Goal: Task Accomplishment & Management: Use online tool/utility

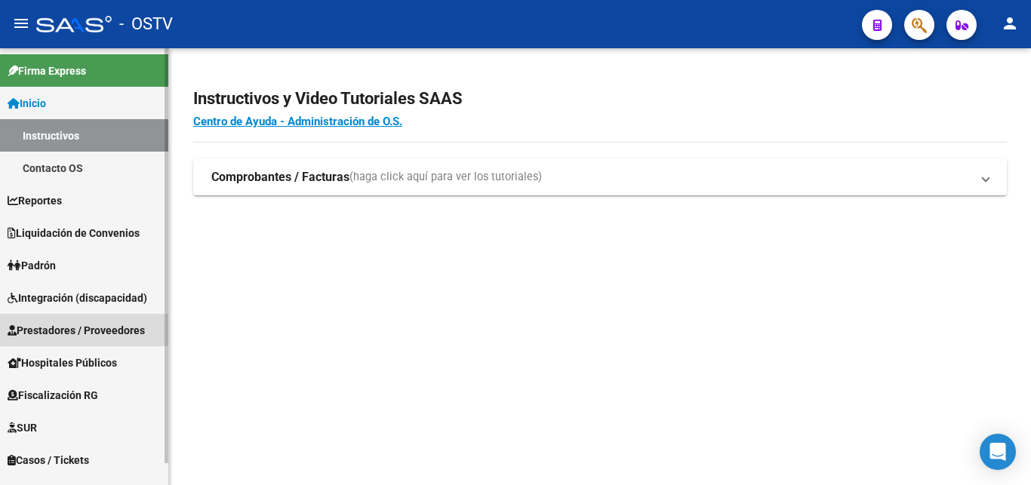
click at [75, 332] on span "Prestadores / Proveedores" at bounding box center [76, 330] width 137 height 17
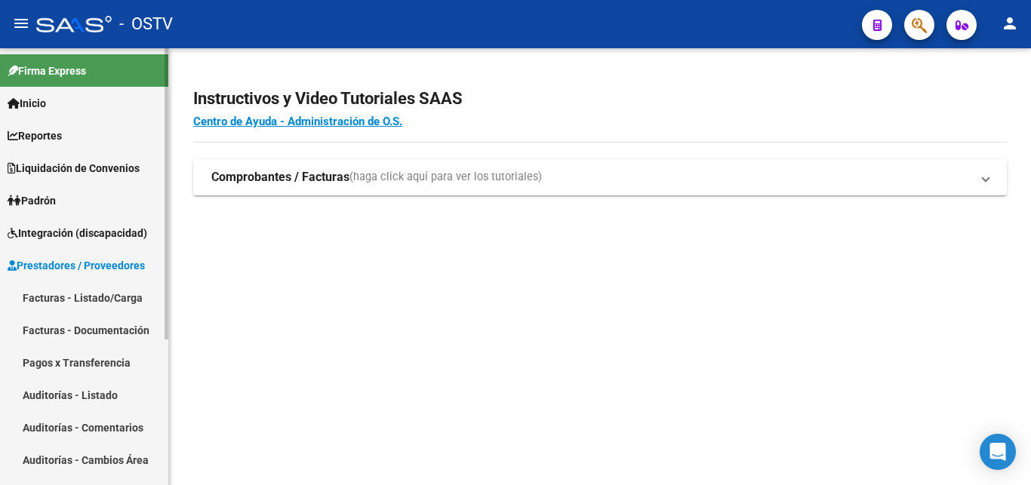
click at [75, 299] on link "Facturas - Listado/Carga" at bounding box center [84, 298] width 168 height 32
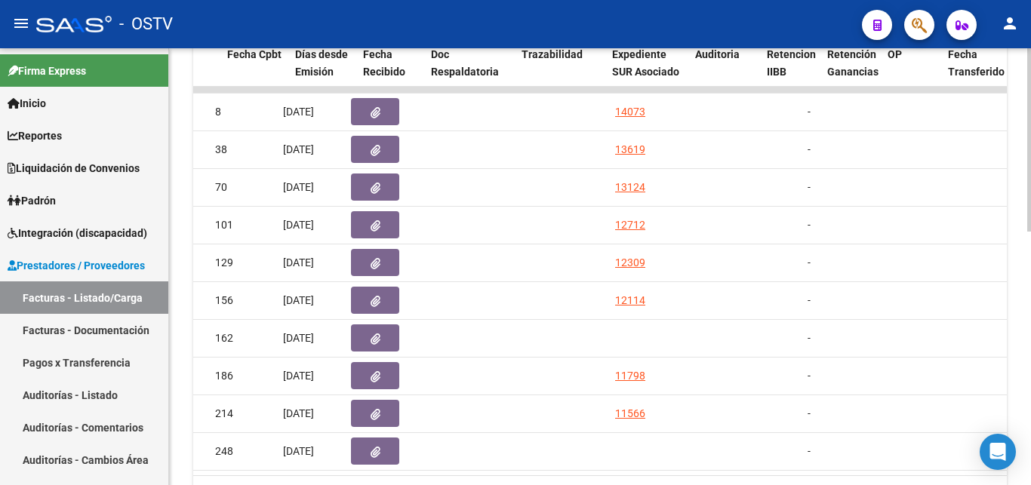
scroll to position [0, 752]
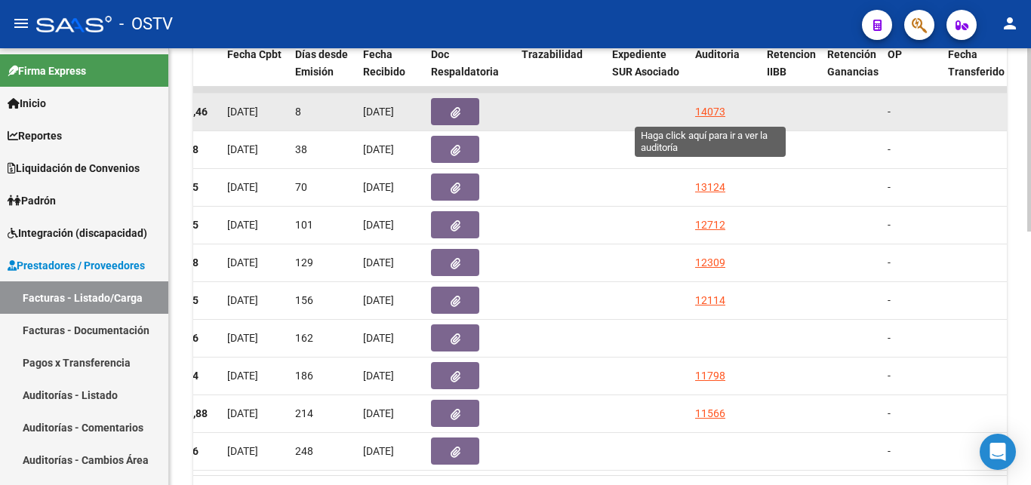
click at [708, 112] on div "14073" at bounding box center [710, 111] width 30 height 17
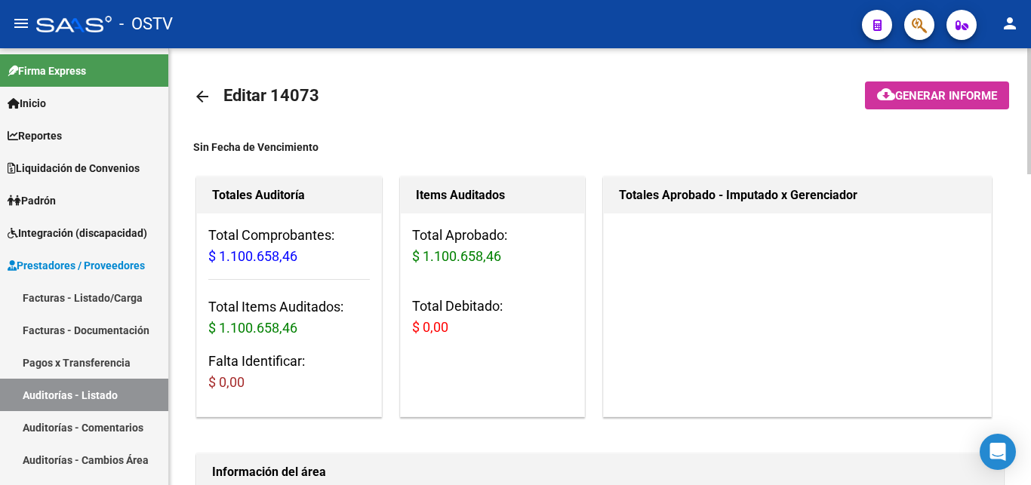
click at [196, 98] on mat-icon "arrow_back" at bounding box center [202, 97] width 18 height 18
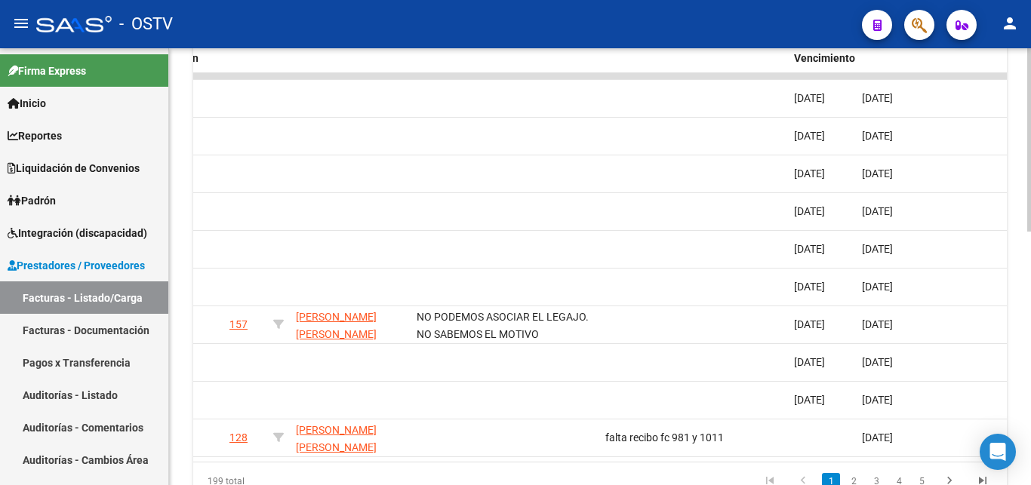
scroll to position [0, 2181]
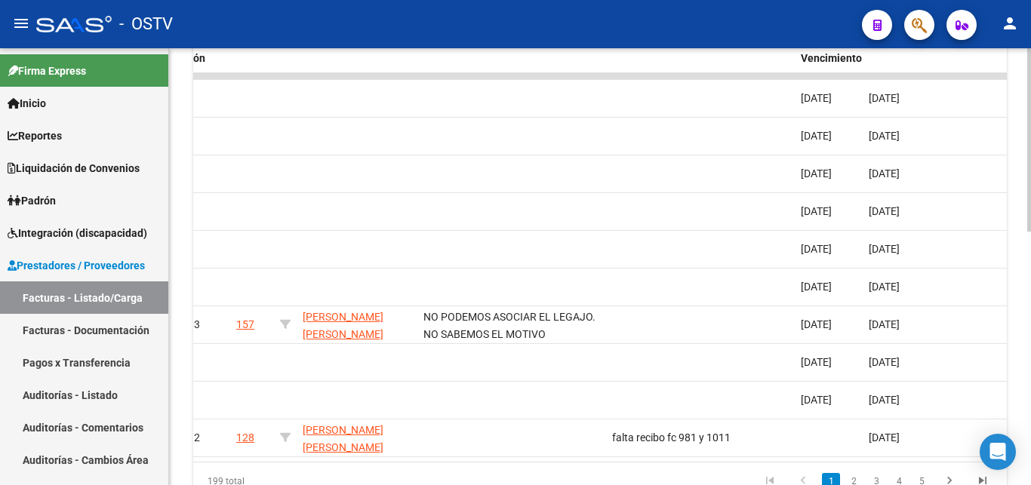
click at [824, 457] on datatable-body "21096 B08 - INTELLIGEN MEDICAL Convenio Desregulacion INTELIGENT MEDICAL SRL 30…" at bounding box center [600, 267] width 814 height 389
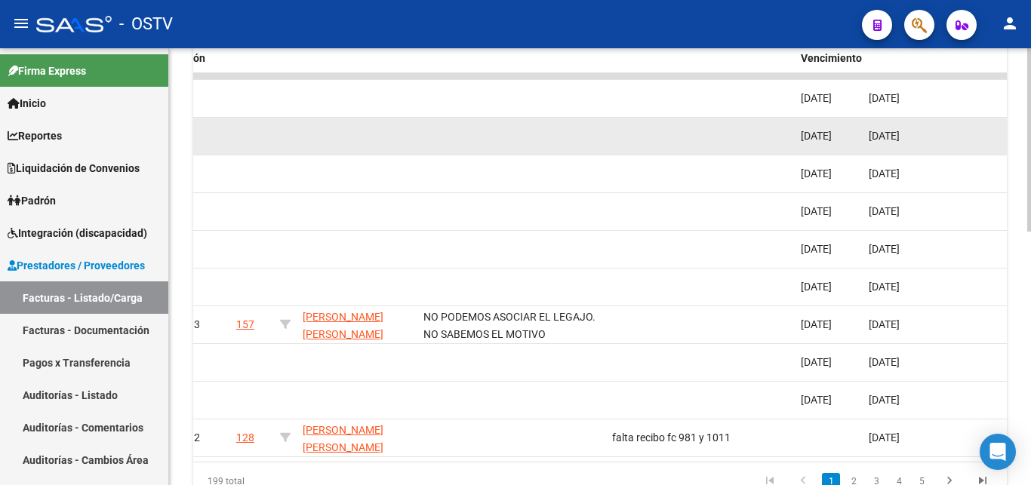
click at [491, 138] on datatable-body-cell at bounding box center [511, 136] width 189 height 37
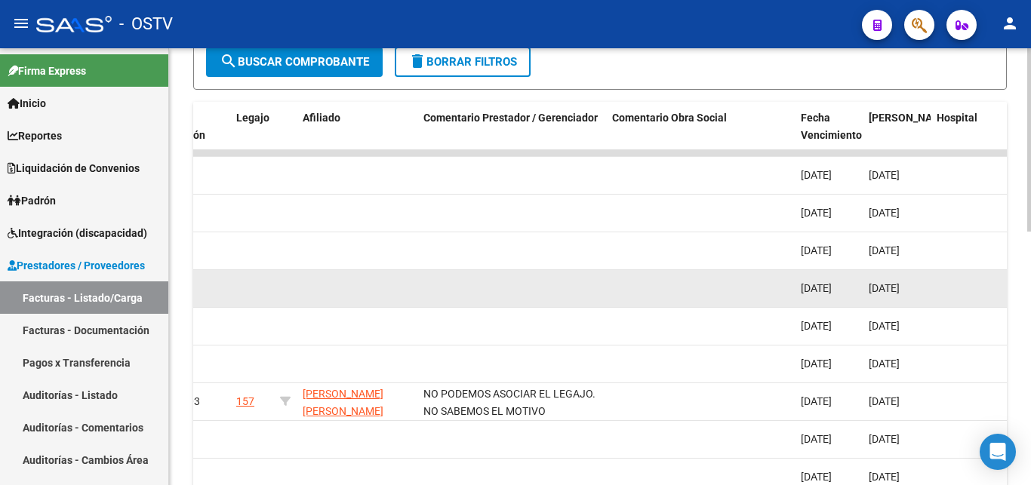
scroll to position [527, 0]
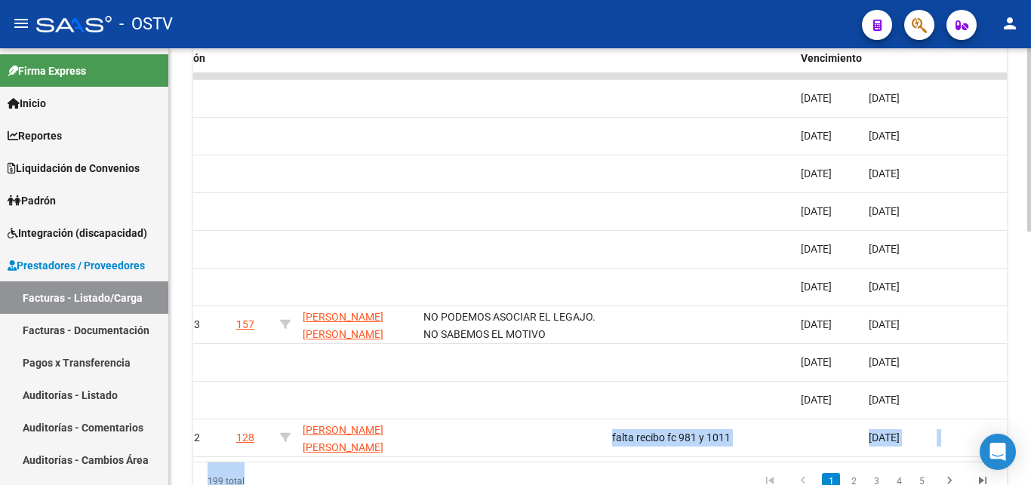
drag, startPoint x: 719, startPoint y: 476, endPoint x: 544, endPoint y: 454, distance: 176.6
click at [544, 462] on datatable-footer "199 total 1 2 3 4 5" at bounding box center [600, 481] width 814 height 38
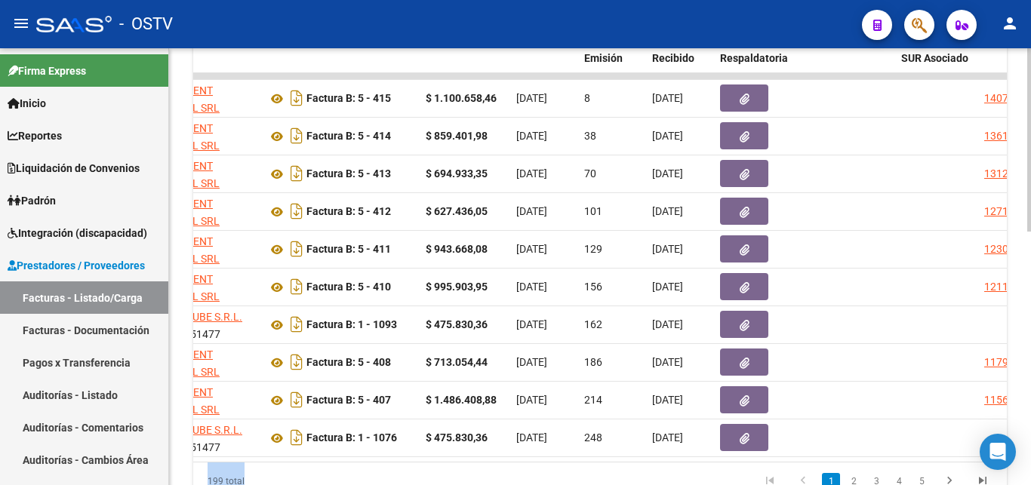
scroll to position [0, 467]
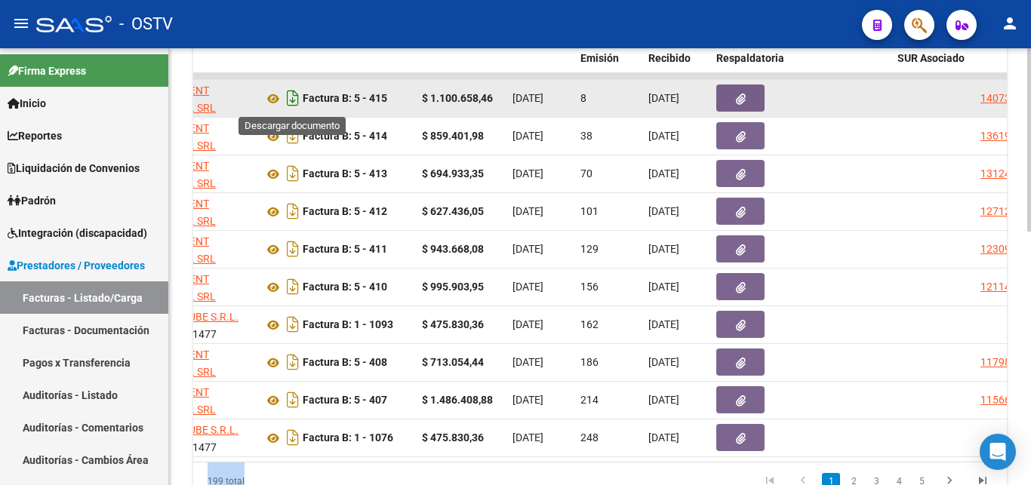
click at [294, 103] on icon "Descargar documento" at bounding box center [293, 98] width 20 height 24
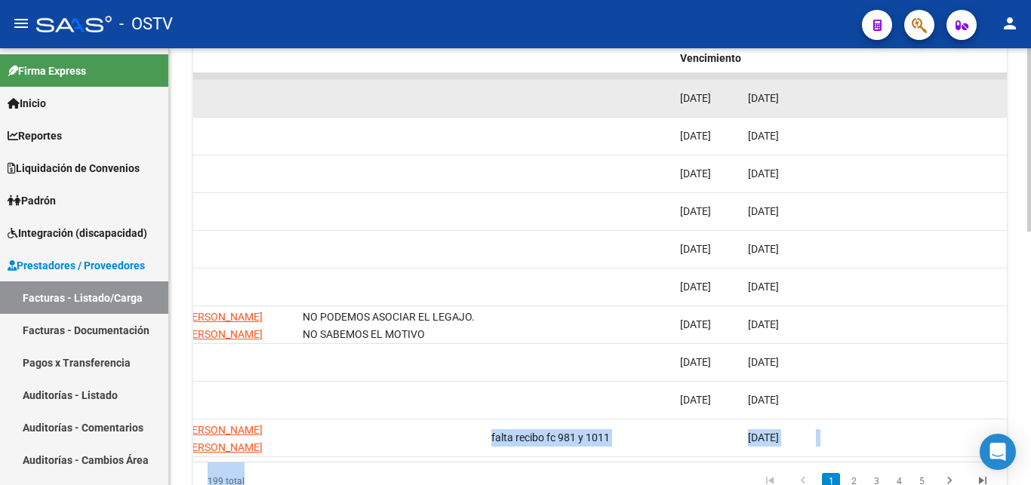
scroll to position [0, 2305]
click at [842, 478] on div "199 total 1 2 3 4 5" at bounding box center [600, 482] width 814 height 38
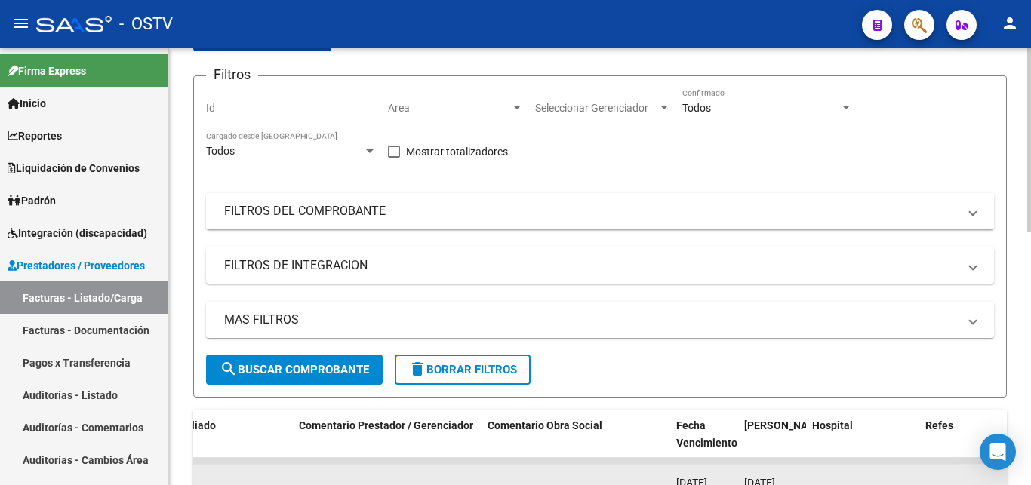
scroll to position [296, 0]
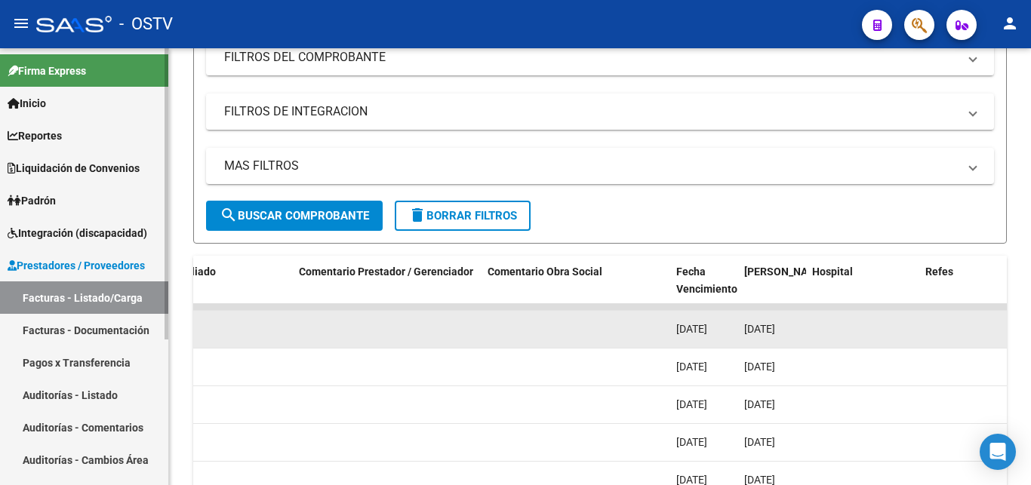
click at [46, 106] on span "Inicio" at bounding box center [27, 103] width 38 height 17
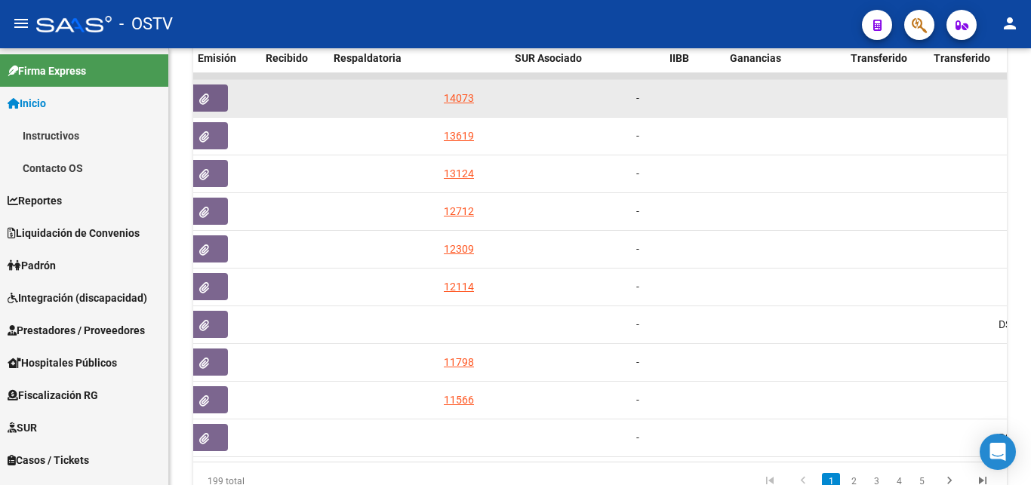
scroll to position [0, 849]
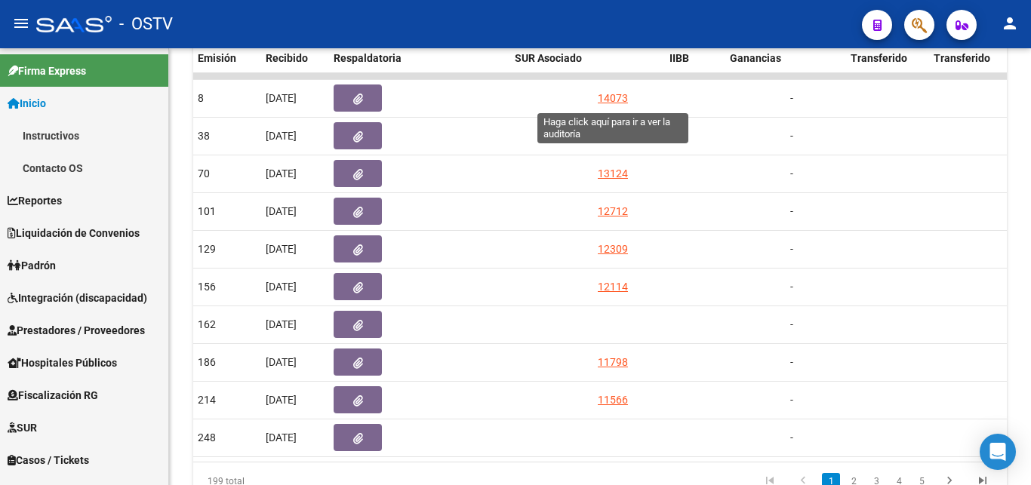
click at [609, 97] on div "14073" at bounding box center [613, 98] width 30 height 17
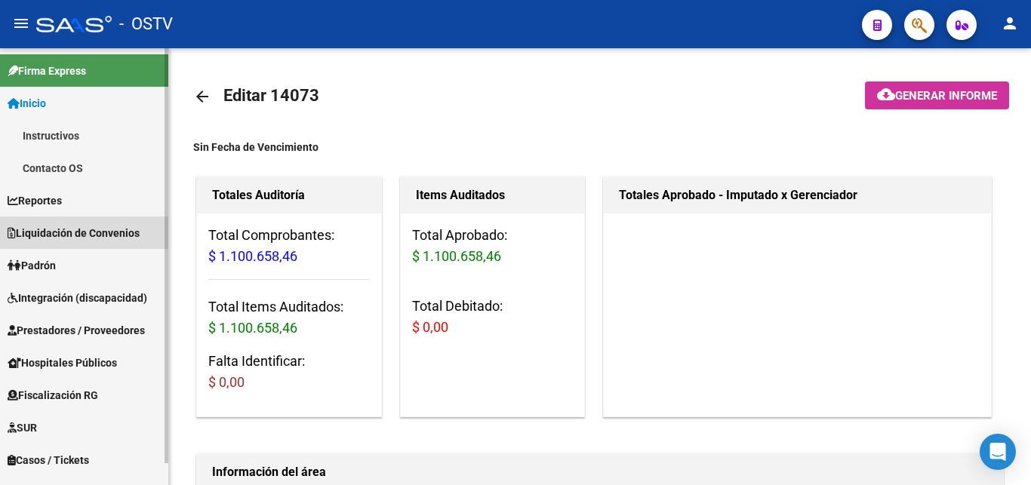
click at [95, 231] on span "Liquidación de Convenios" at bounding box center [74, 233] width 132 height 17
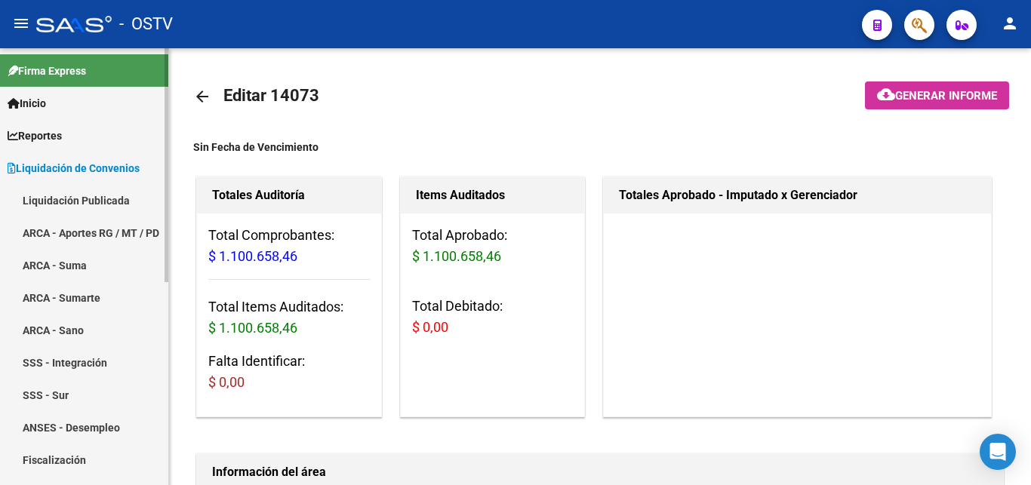
click at [91, 195] on link "Liquidación Publicada" at bounding box center [84, 200] width 168 height 32
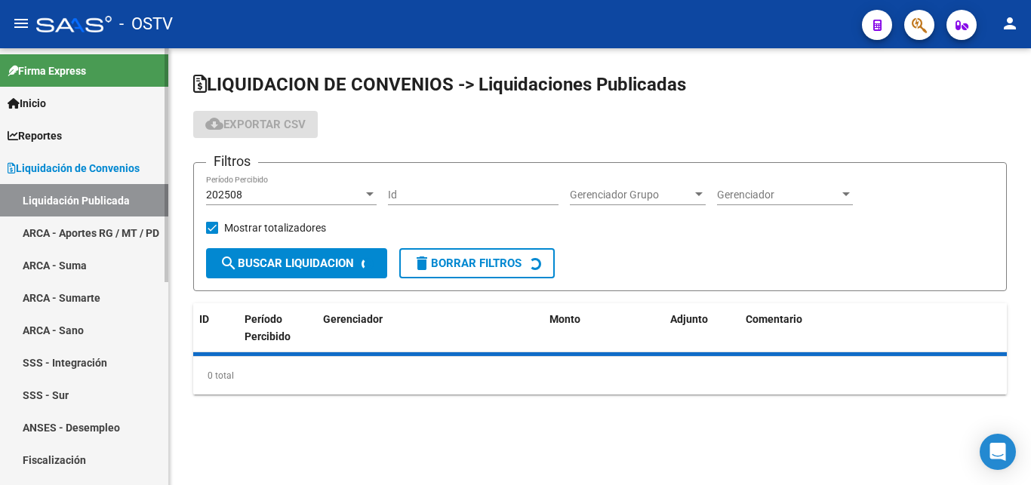
checkbox input "true"
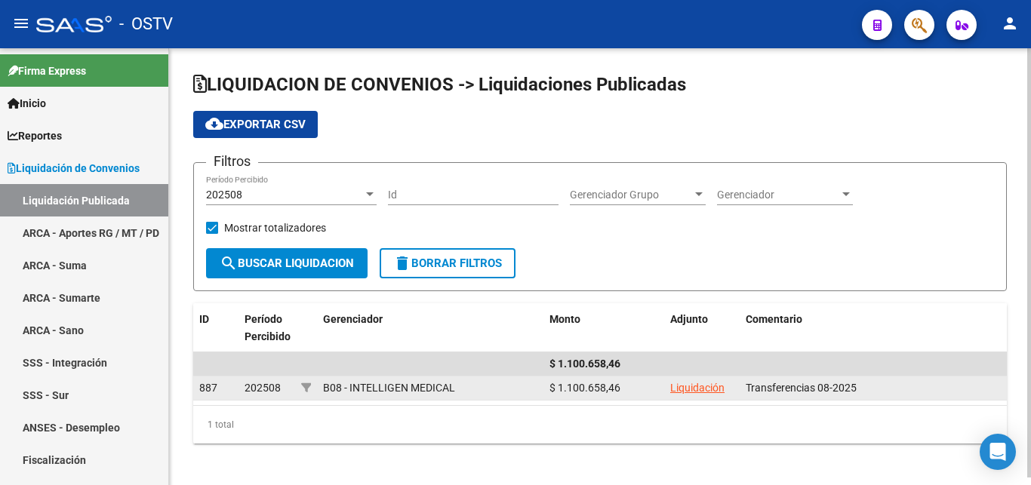
click at [698, 387] on link "Liquidación" at bounding box center [697, 388] width 54 height 12
